Goal: Find specific page/section: Find specific page/section

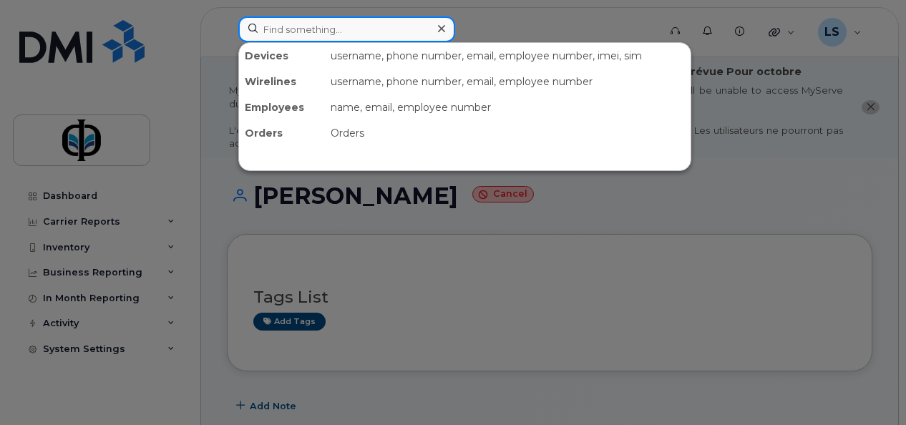
click at [351, 24] on input at bounding box center [346, 29] width 217 height 26
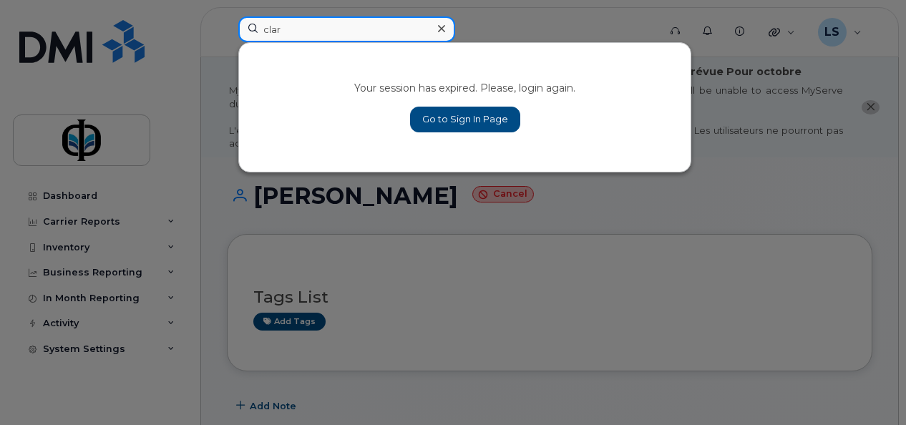
type input "clar"
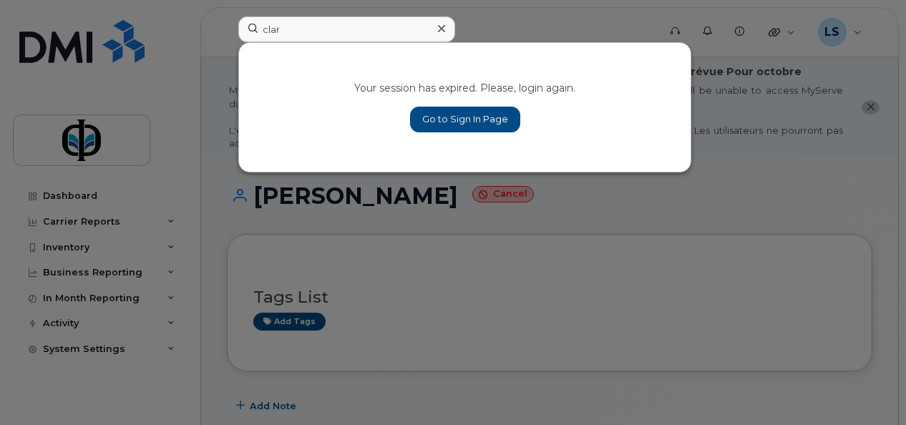
click at [438, 132] on div "Your session has expired. Please, login again. Go to Sign In Page" at bounding box center [464, 107] width 451 height 129
click at [438, 129] on link "Go to Sign In Page" at bounding box center [465, 120] width 110 height 26
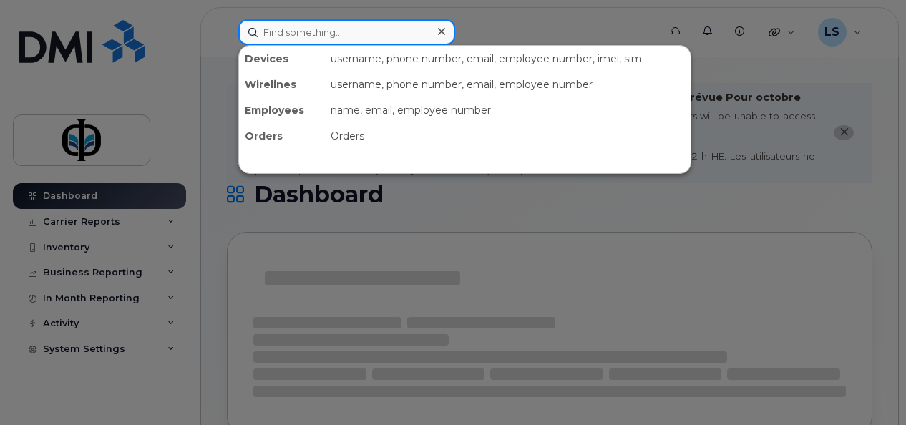
click at [278, 31] on input at bounding box center [346, 32] width 217 height 26
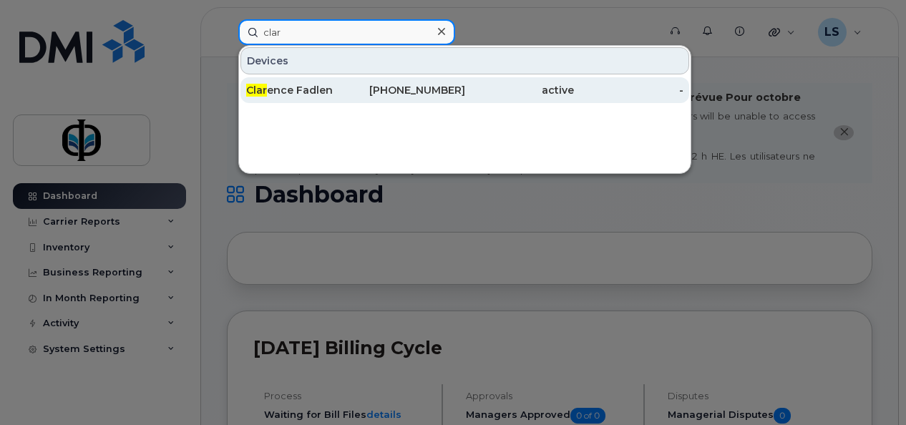
type input "clar"
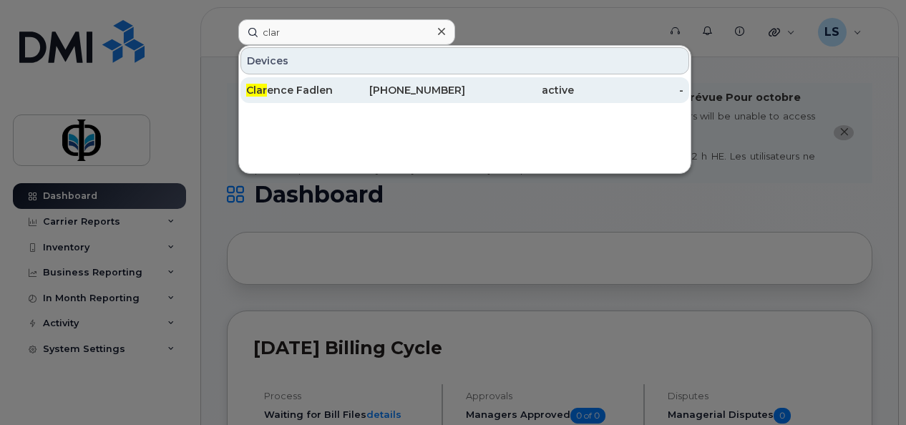
click at [295, 85] on div "Clar ence Fadlen" at bounding box center [300, 90] width 109 height 14
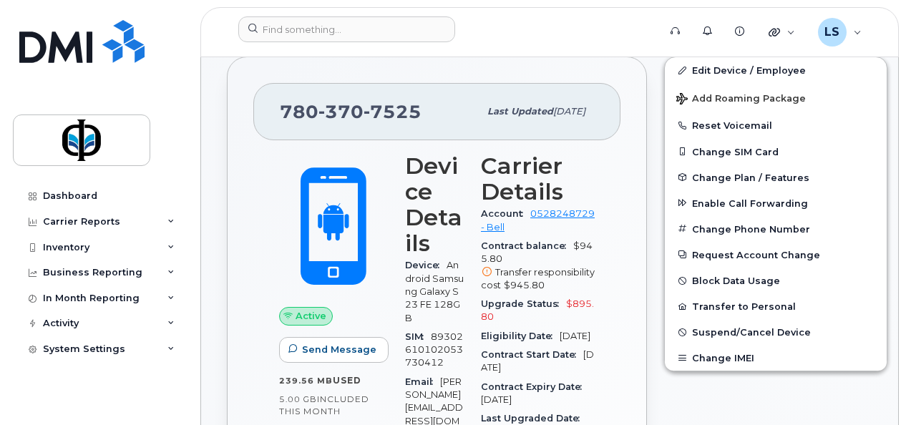
scroll to position [382, 0]
